Goal: Find specific page/section: Find specific page/section

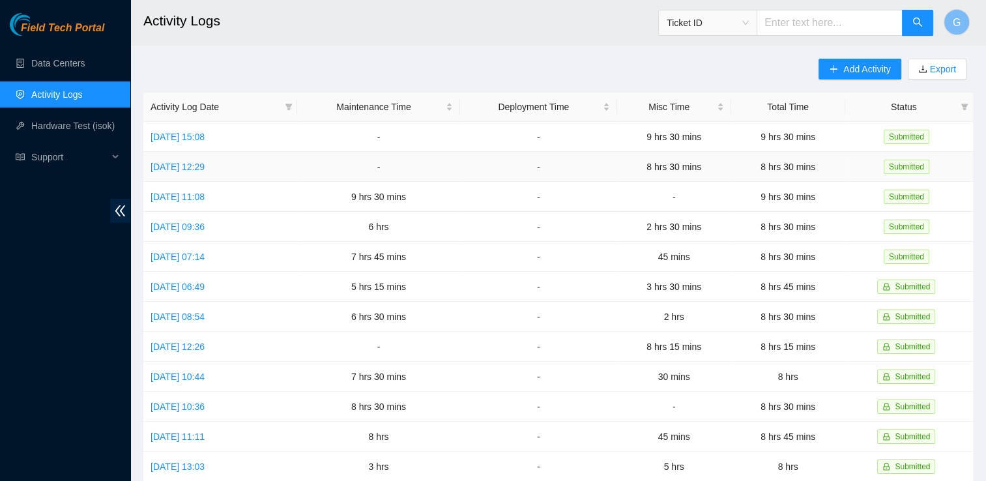
click at [261, 164] on td "[DATE] 12:29" at bounding box center [220, 167] width 154 height 30
click at [167, 134] on link "[DATE] 15:08" at bounding box center [177, 137] width 54 height 10
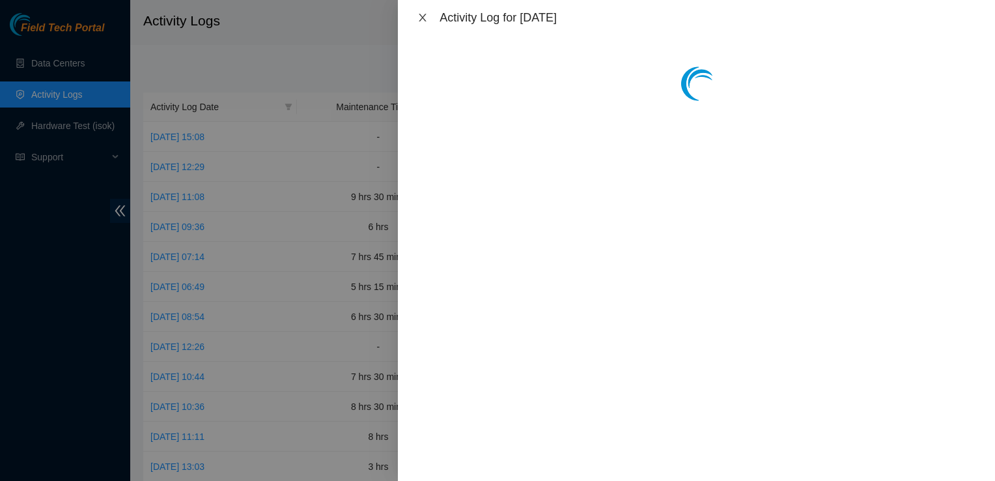
drag, startPoint x: 422, startPoint y: 22, endPoint x: 425, endPoint y: 14, distance: 8.2
click at [425, 14] on icon "close" at bounding box center [423, 17] width 10 height 10
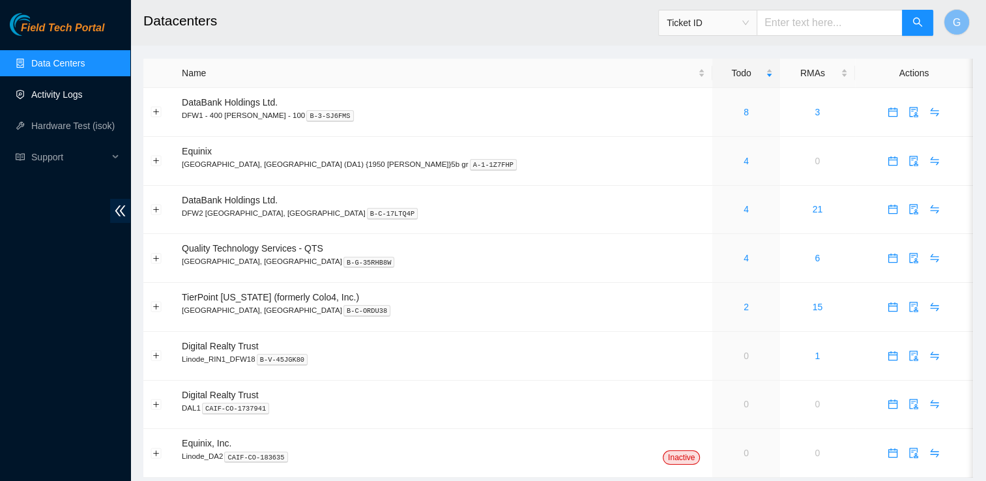
click at [59, 95] on link "Activity Logs" at bounding box center [56, 94] width 51 height 10
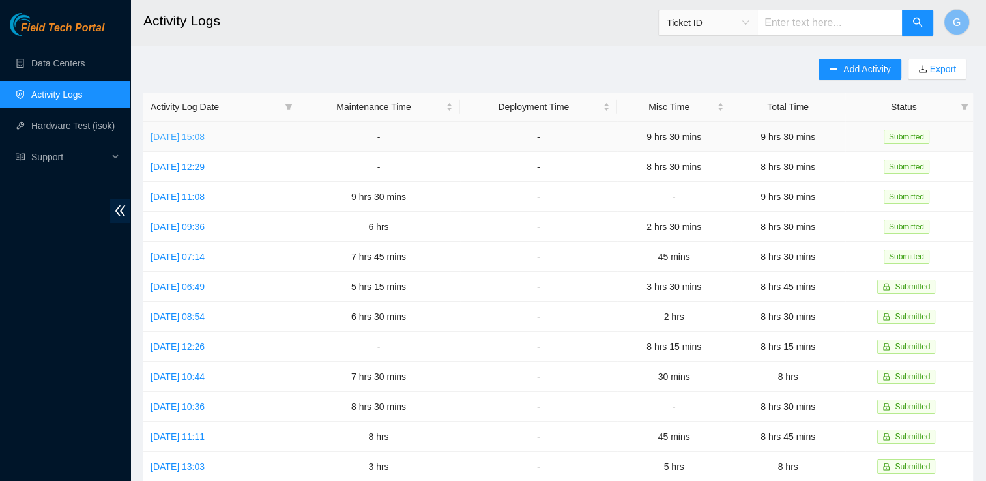
click at [205, 136] on link "[DATE] 15:08" at bounding box center [177, 137] width 54 height 10
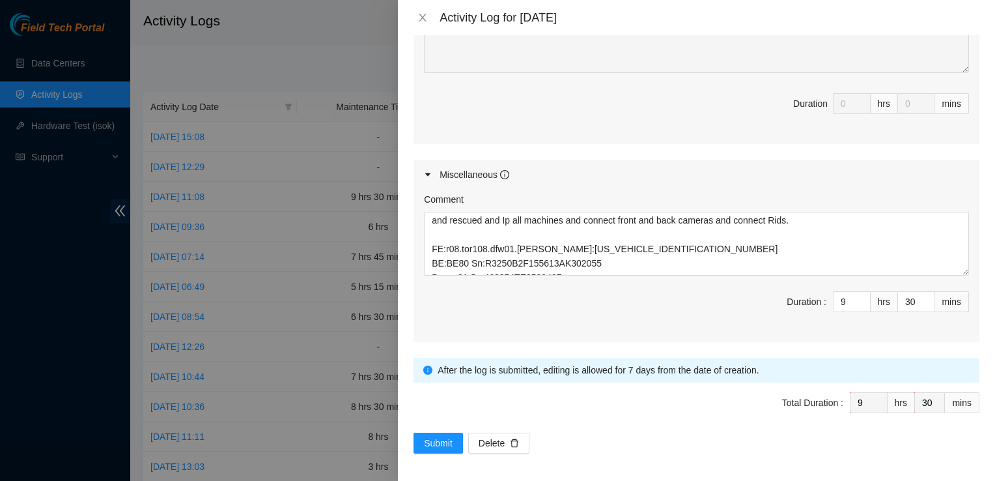
scroll to position [60, 0]
